Goal: Navigation & Orientation: Understand site structure

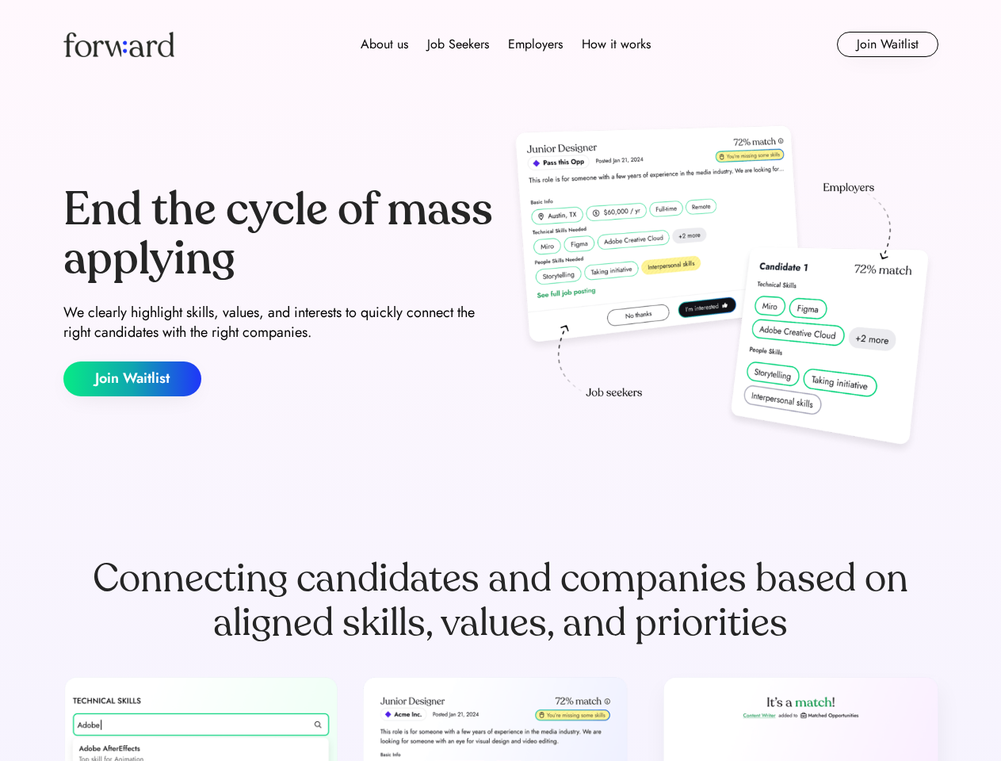
click at [500, 380] on div "End the cycle of mass applying We clearly highlight skills, values, and interes…" at bounding box center [500, 290] width 875 height 341
click at [501, 44] on div "About us Job Seekers Employers How it works" at bounding box center [505, 44] width 625 height 19
click at [119, 44] on img at bounding box center [118, 44] width 111 height 25
click at [506, 44] on div "About us Job Seekers Employers How it works" at bounding box center [505, 44] width 625 height 19
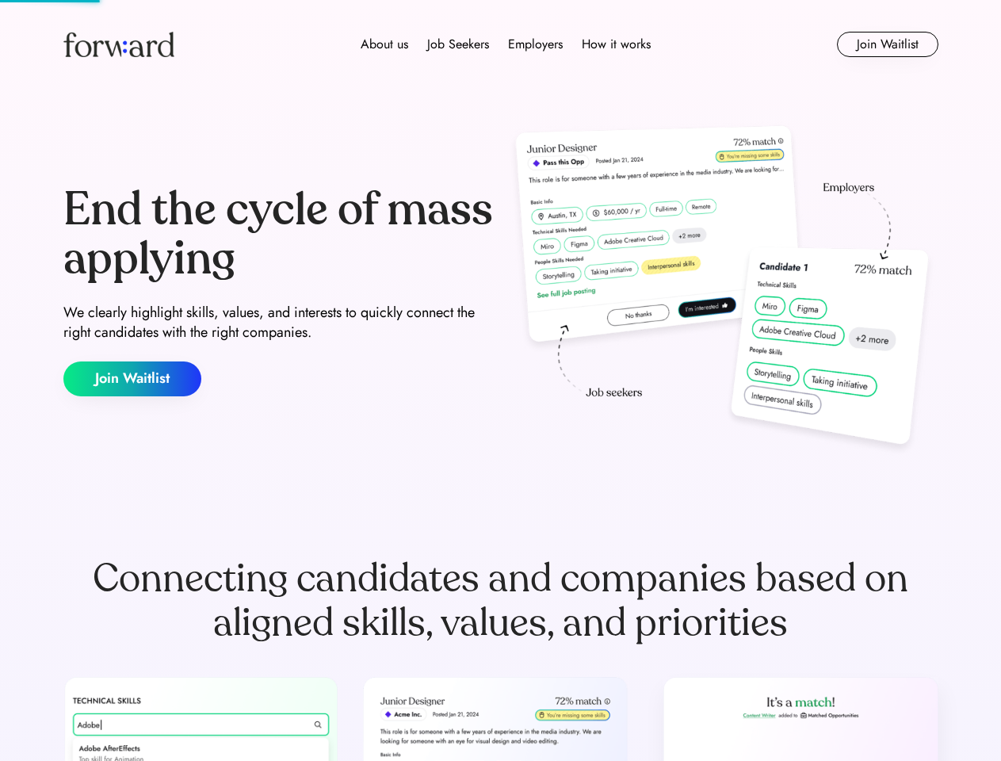
click at [384, 44] on div "About us" at bounding box center [385, 44] width 48 height 19
click at [458, 44] on div "Job Seekers" at bounding box center [458, 44] width 62 height 19
click at [535, 44] on div "Employers" at bounding box center [535, 44] width 55 height 19
click at [615, 44] on div "How it works" at bounding box center [616, 44] width 69 height 19
click at [887, 44] on button "Join Waitlist" at bounding box center [887, 44] width 101 height 25
